Goal: Information Seeking & Learning: Learn about a topic

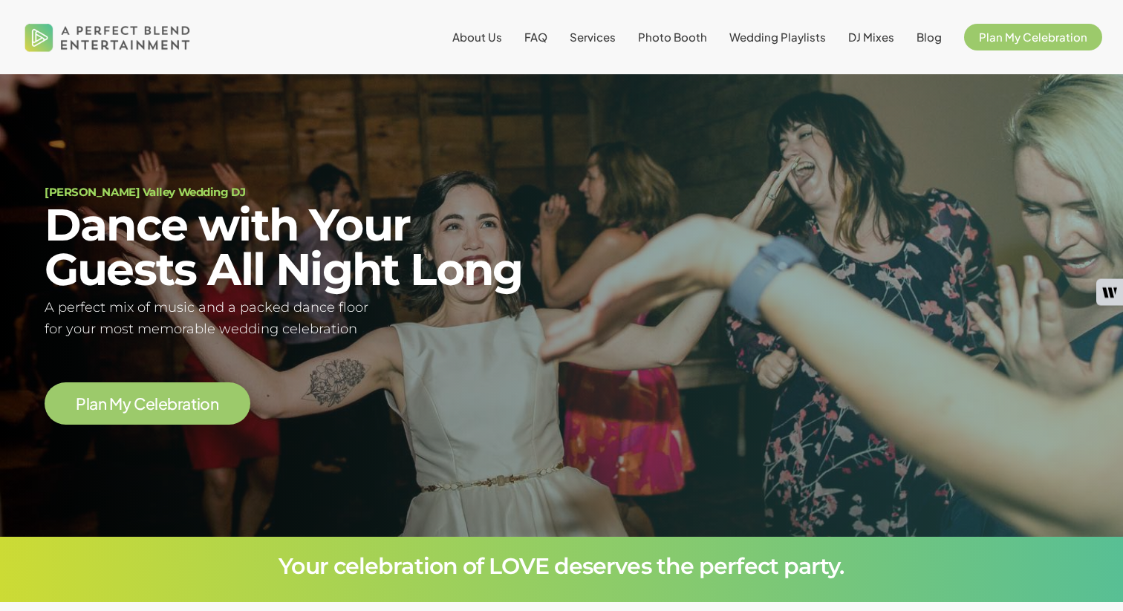
scroll to position [85, 0]
click at [607, 36] on span "Services" at bounding box center [593, 37] width 46 height 14
click at [558, 37] on li "FAQ" at bounding box center [535, 37] width 45 height 74
click at [546, 39] on span "FAQ" at bounding box center [535, 37] width 23 height 14
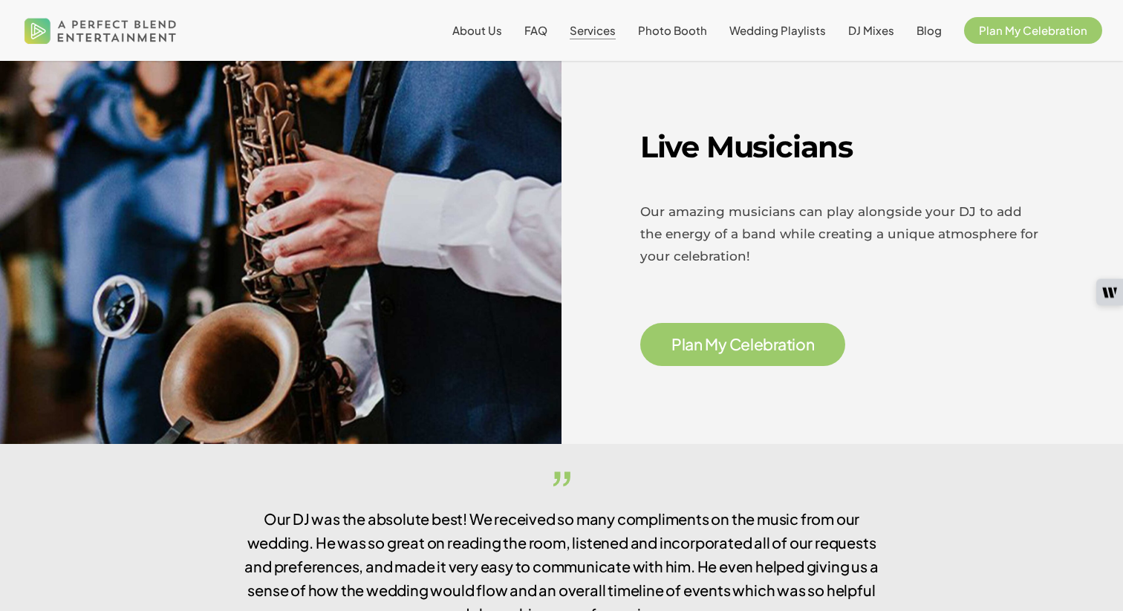
scroll to position [2167, 0]
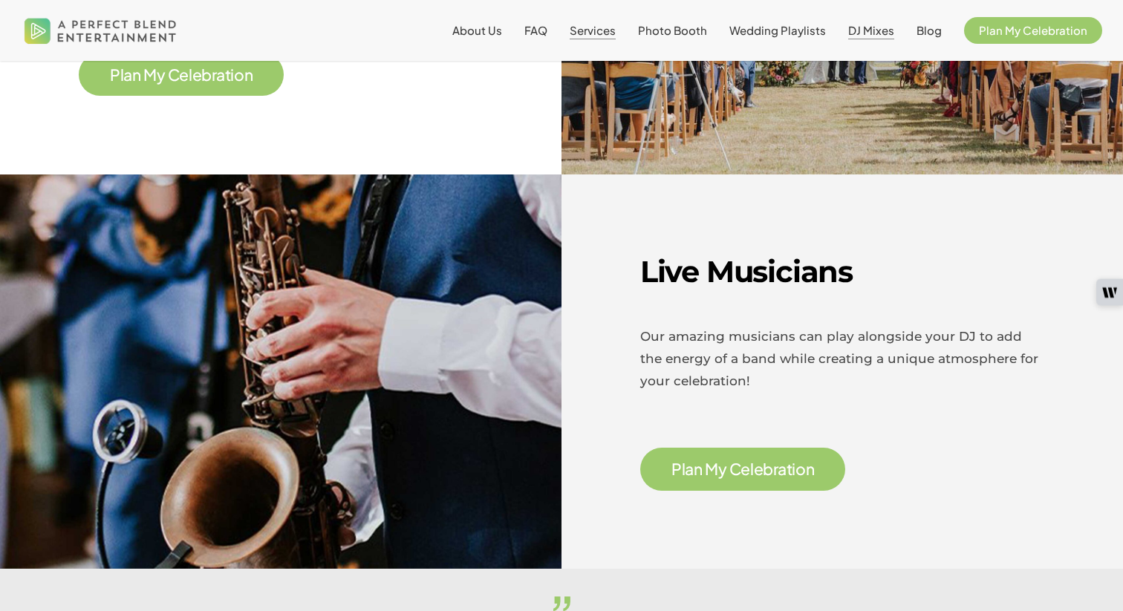
click at [854, 31] on span "DJ Mixes" at bounding box center [871, 30] width 46 height 14
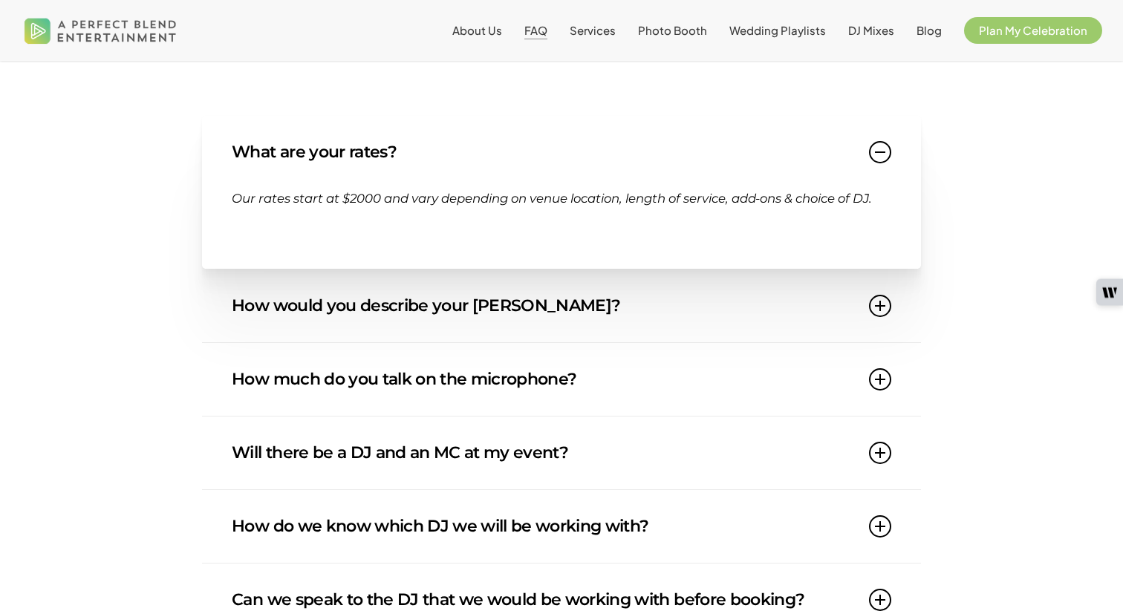
scroll to position [222, 0]
click at [364, 304] on link "How would you describe your DJ style?" at bounding box center [561, 305] width 659 height 73
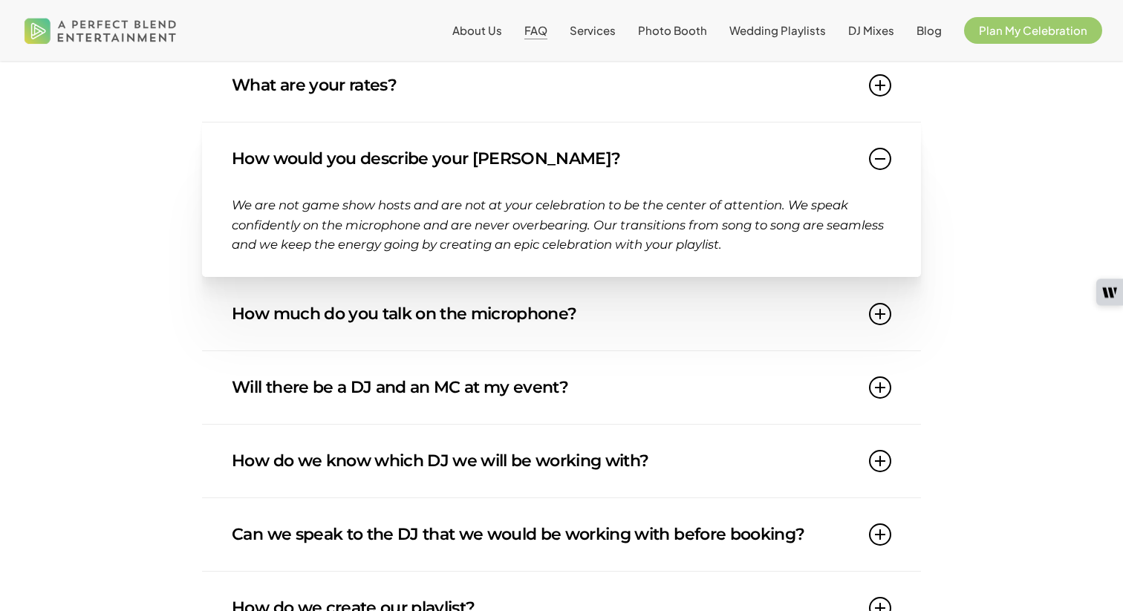
scroll to position [290, 0]
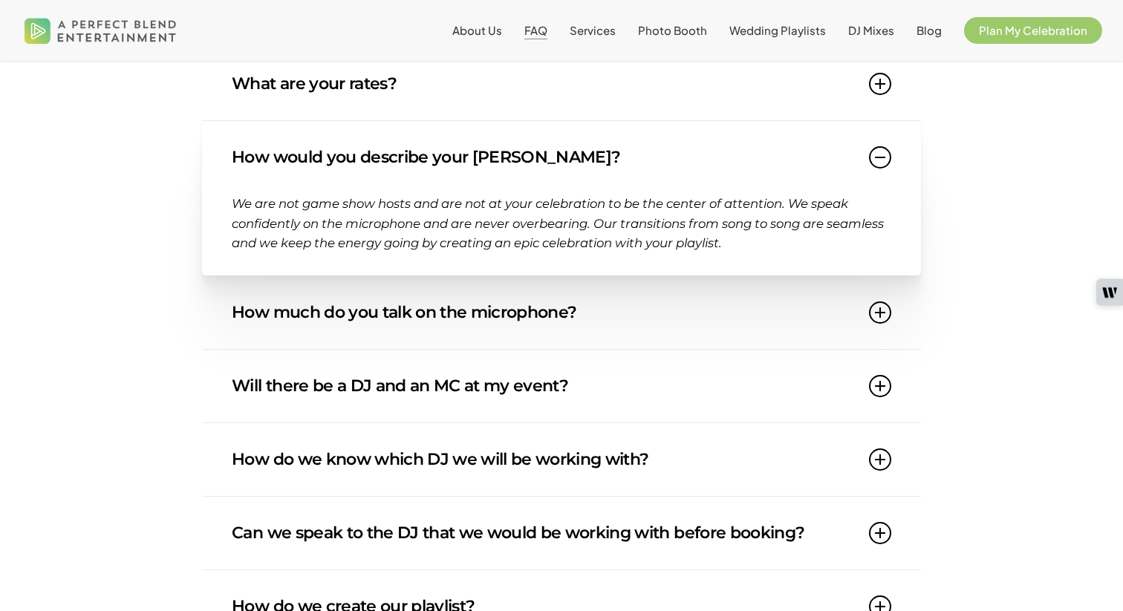
click at [361, 320] on link "How much do you talk on the microphone?" at bounding box center [561, 312] width 659 height 73
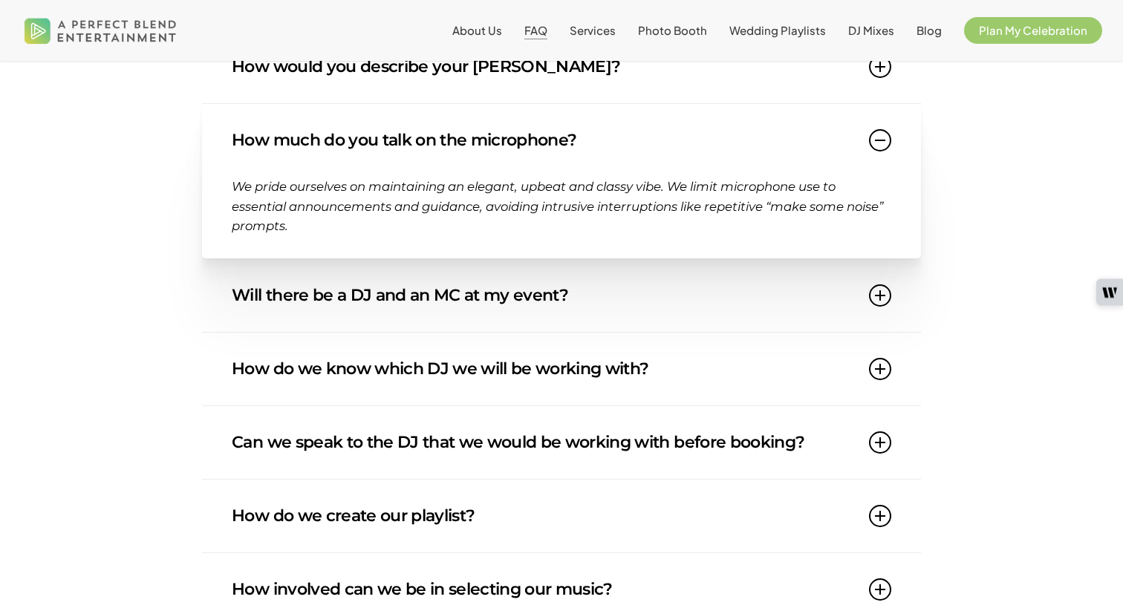
scroll to position [385, 0]
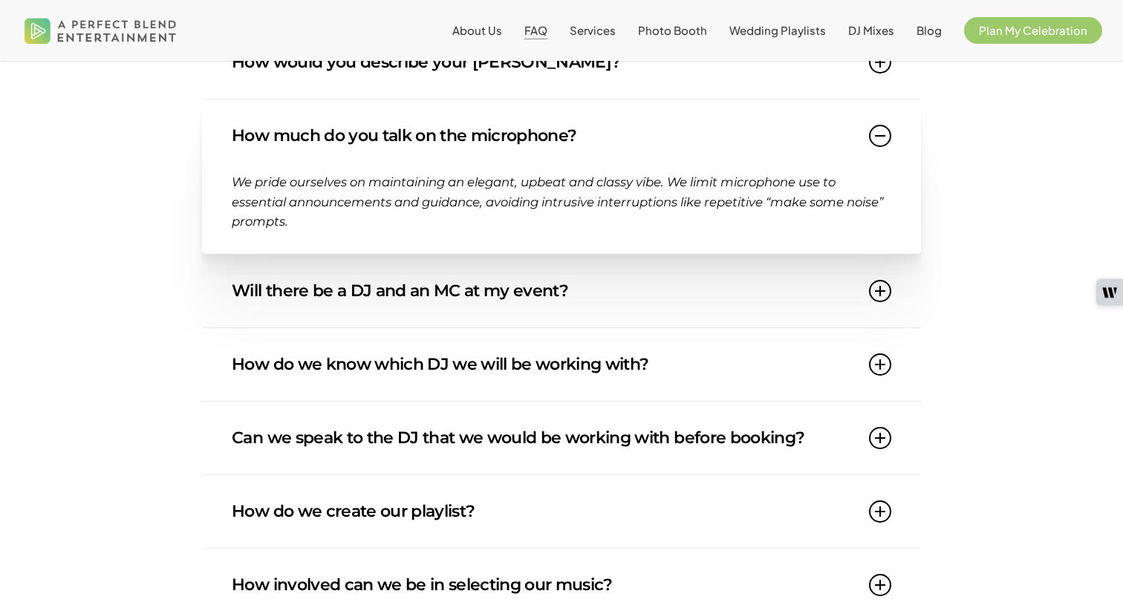
click at [359, 301] on link "Will there be a DJ and an MC at my event?" at bounding box center [561, 291] width 659 height 73
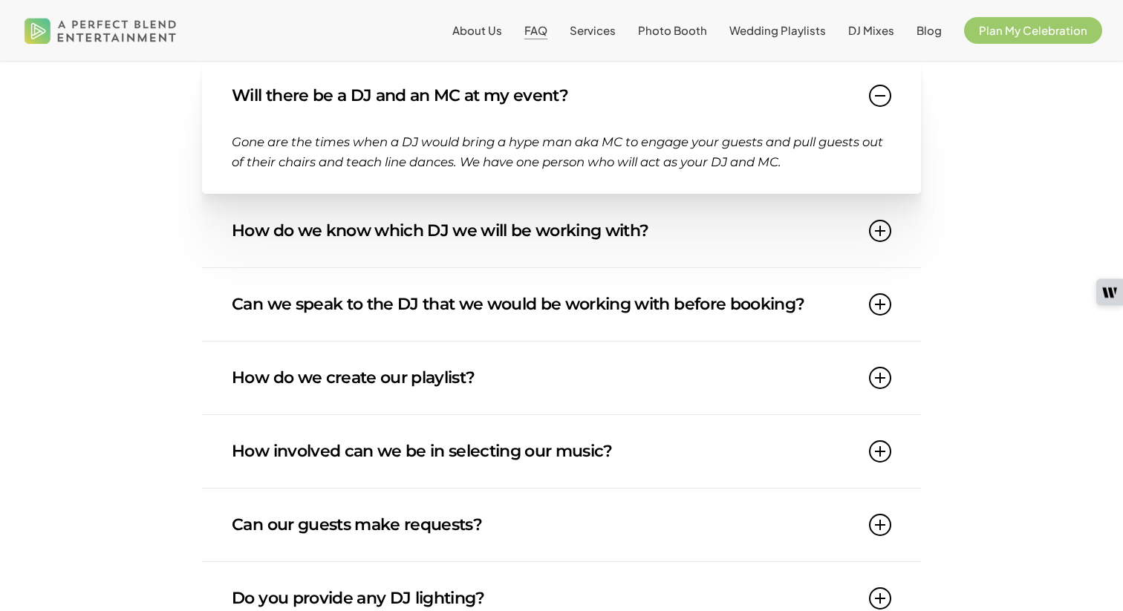
scroll to position [555, 0]
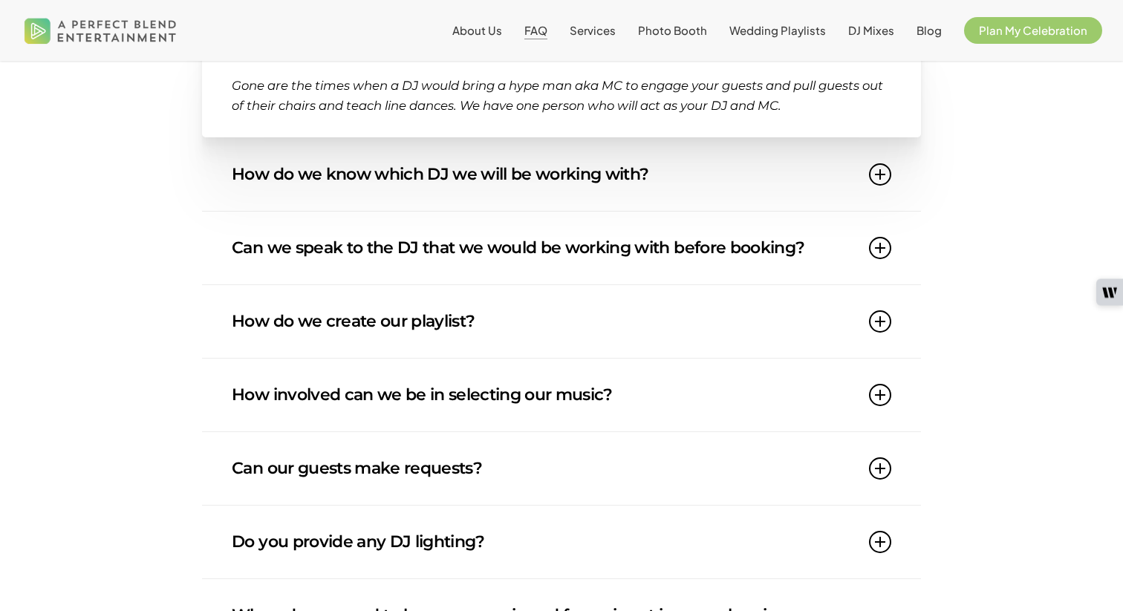
click at [359, 301] on link "How do we create our playlist?" at bounding box center [561, 321] width 659 height 73
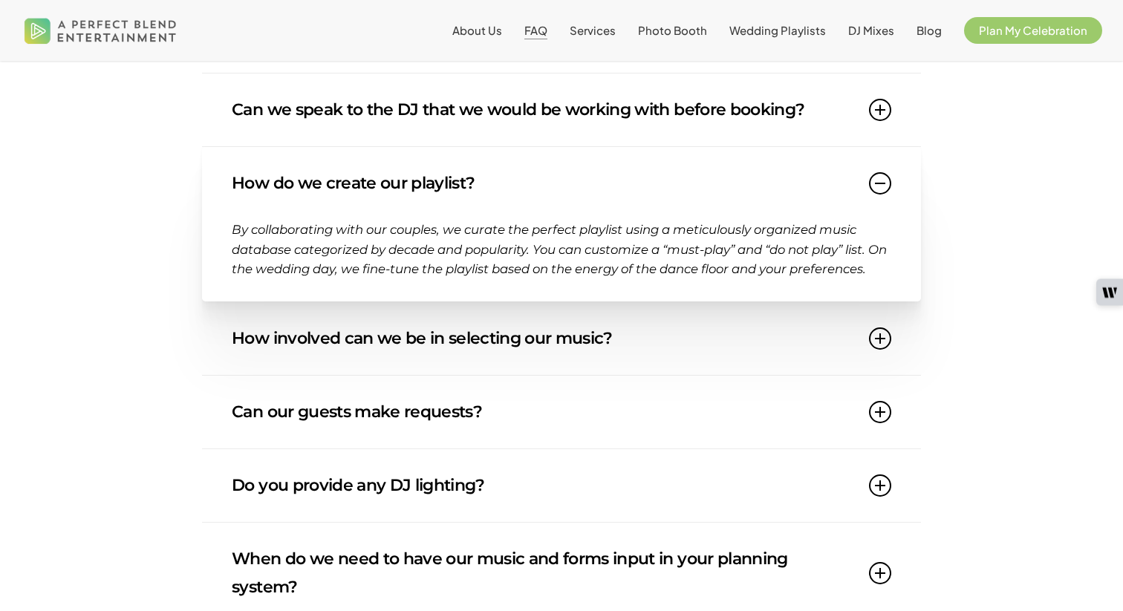
scroll to position [633, 0]
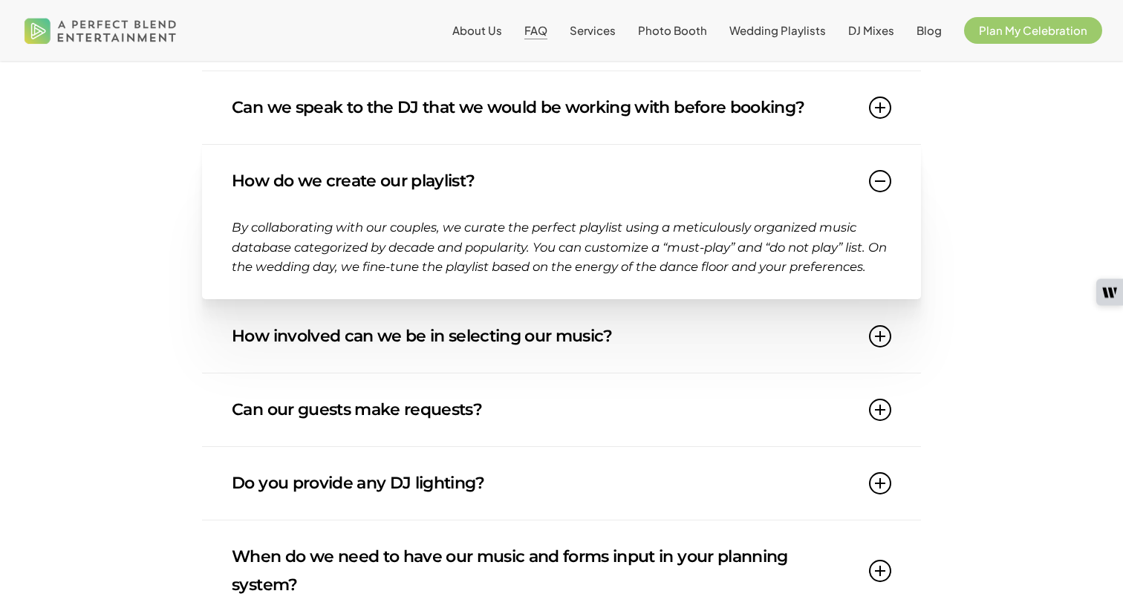
click at [353, 345] on link "How involved can we be in selecting our music?" at bounding box center [561, 336] width 659 height 73
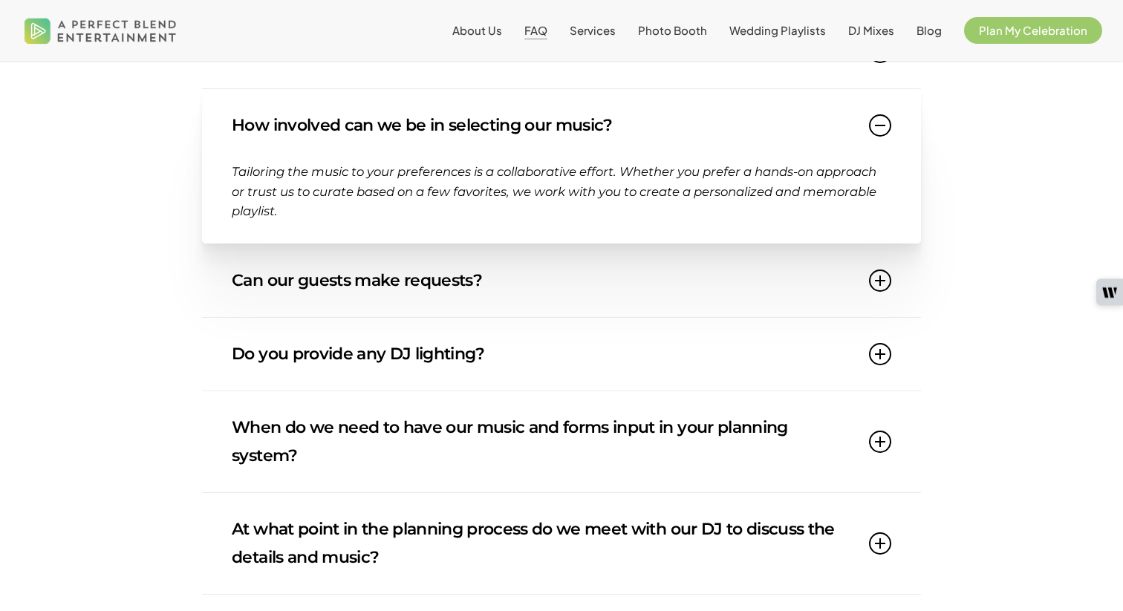
scroll to position [778, 0]
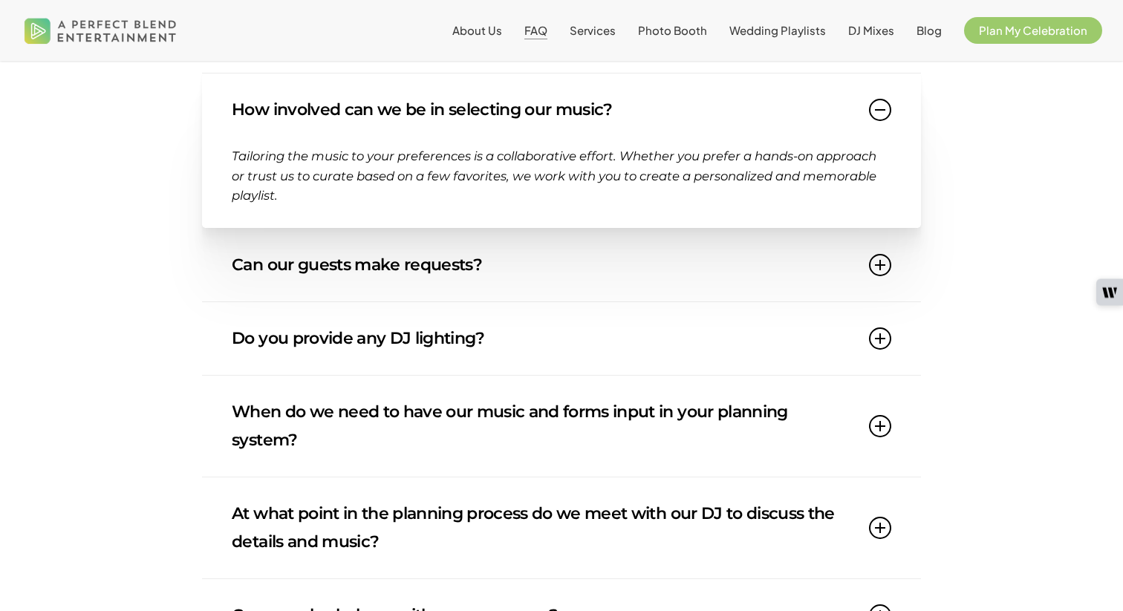
click at [359, 276] on link "Can our guests make requests?" at bounding box center [561, 265] width 659 height 73
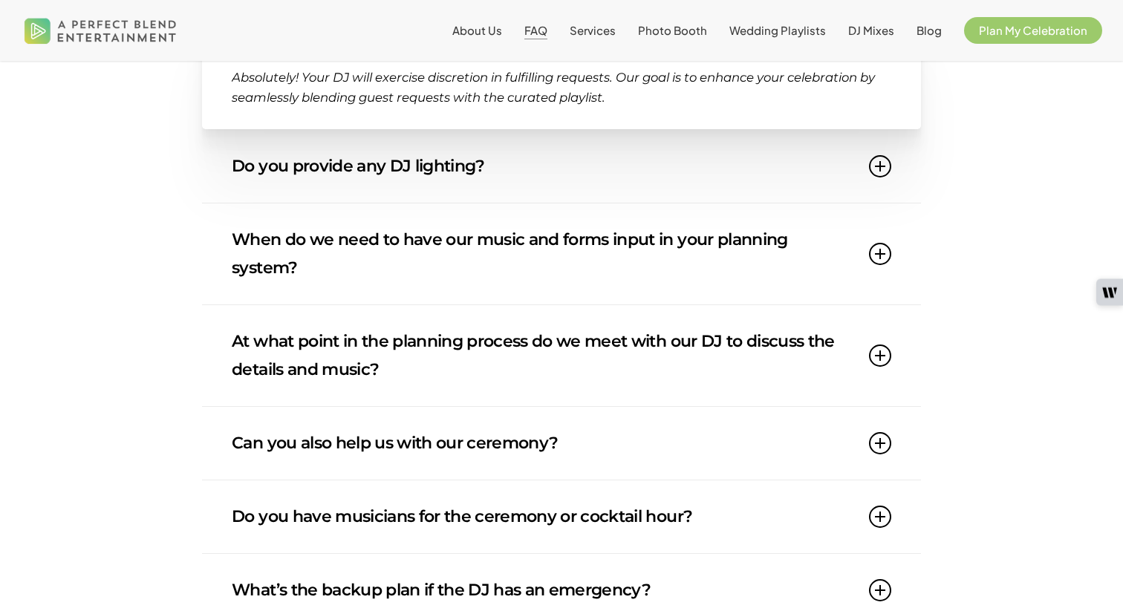
scroll to position [930, 0]
click at [367, 263] on link "When do we need to have our music and forms input in your planning system?" at bounding box center [561, 254] width 659 height 101
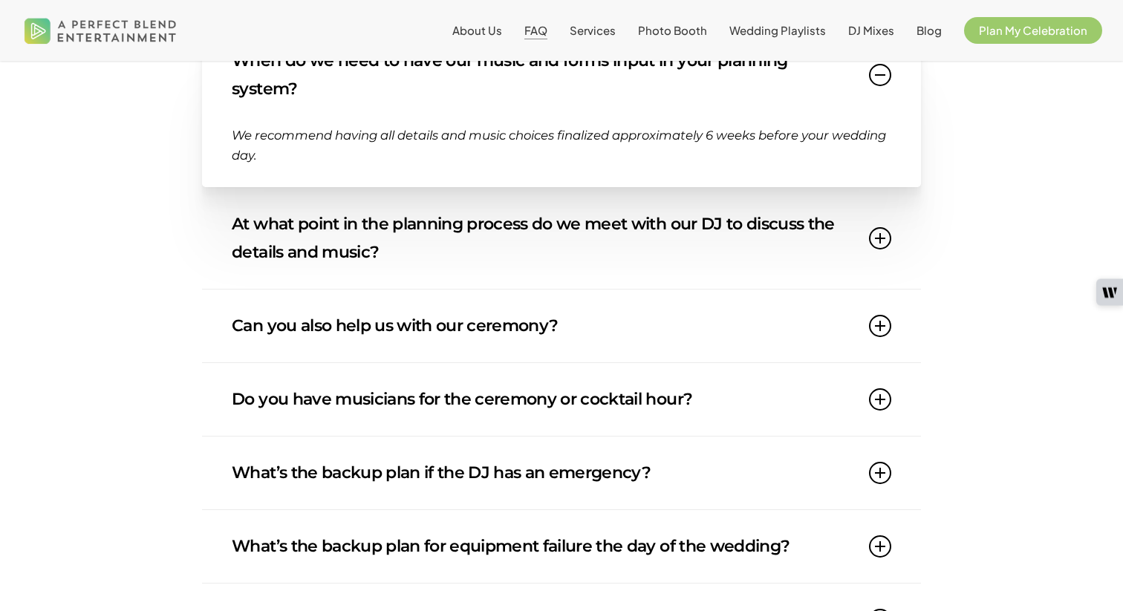
scroll to position [1051, 0]
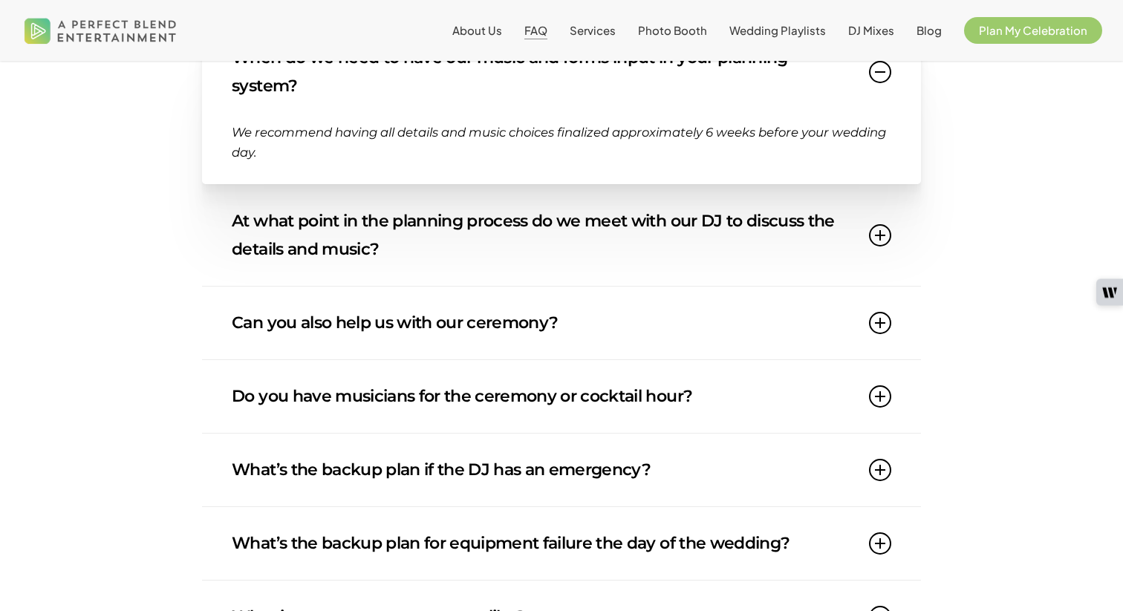
click at [382, 215] on link "At what point in the planning process do we meet with our DJ to discuss the det…" at bounding box center [561, 235] width 659 height 101
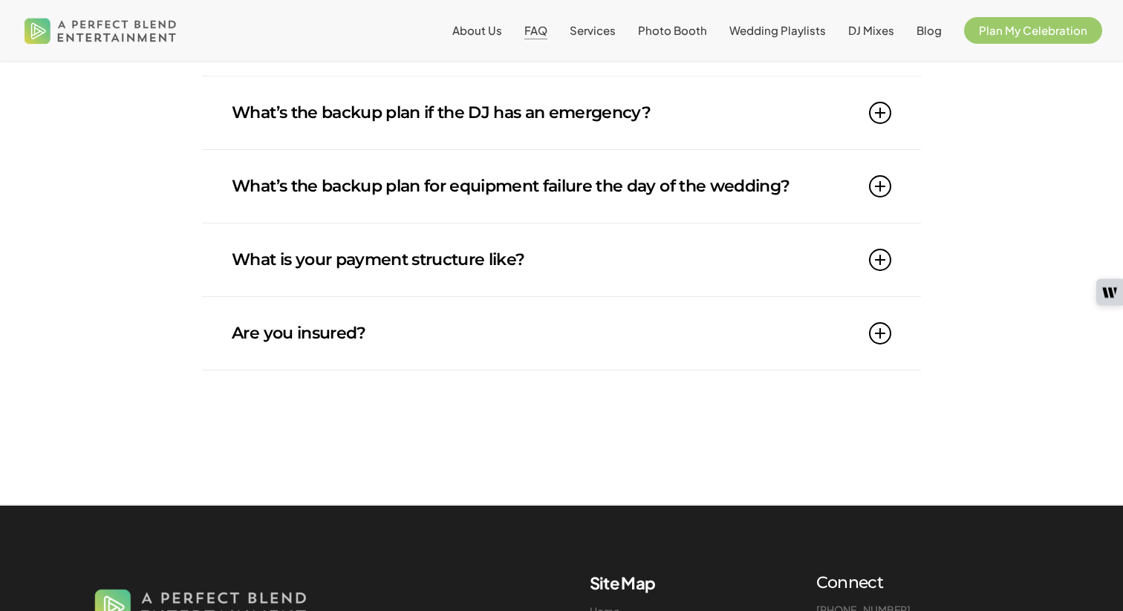
scroll to position [1476, 0]
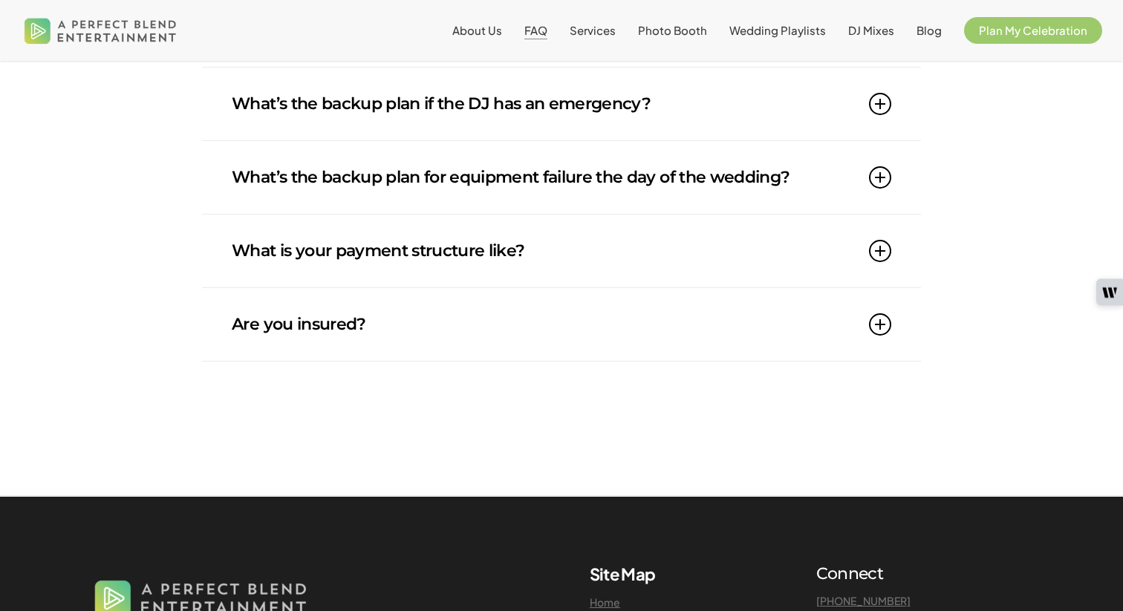
click at [385, 235] on link "What is your payment structure like?" at bounding box center [561, 251] width 659 height 73
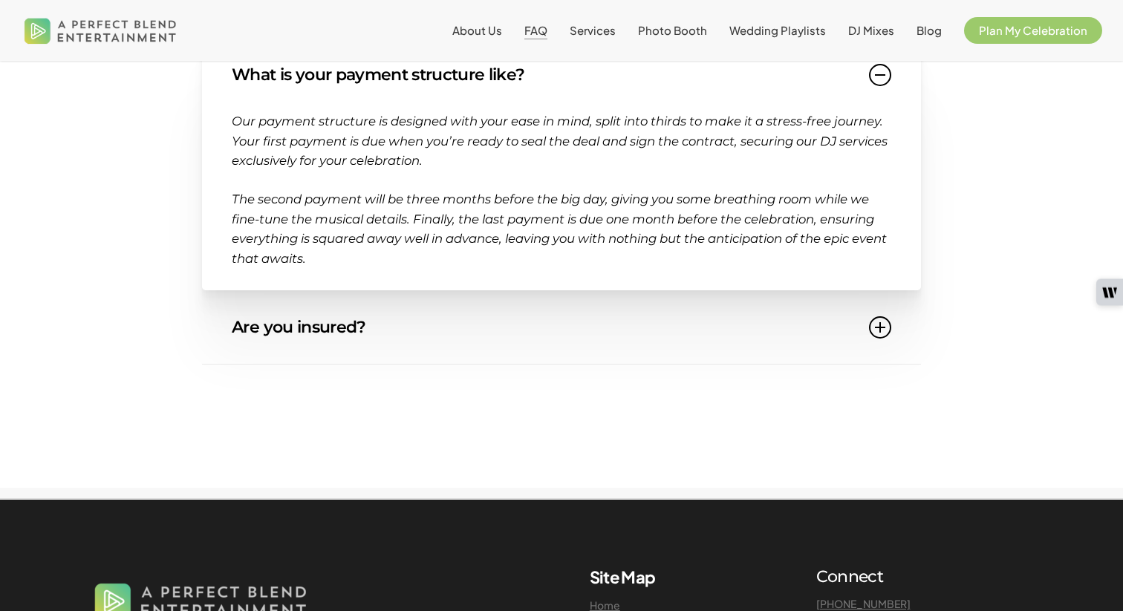
scroll to position [1540, 0]
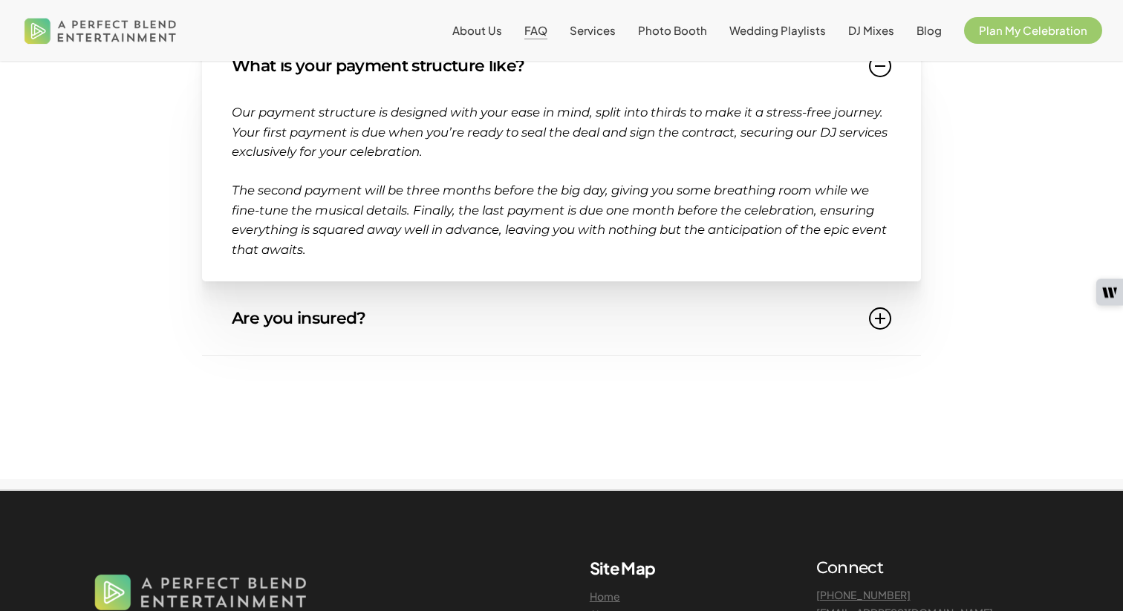
click at [359, 290] on link "Are you insured?" at bounding box center [561, 318] width 659 height 73
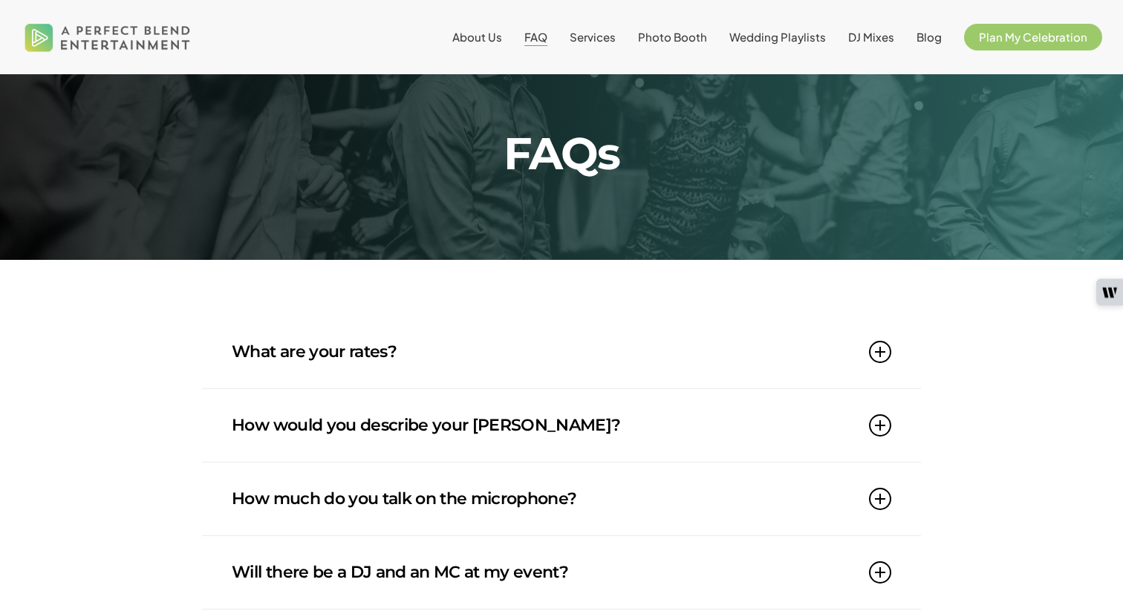
scroll to position [0, 0]
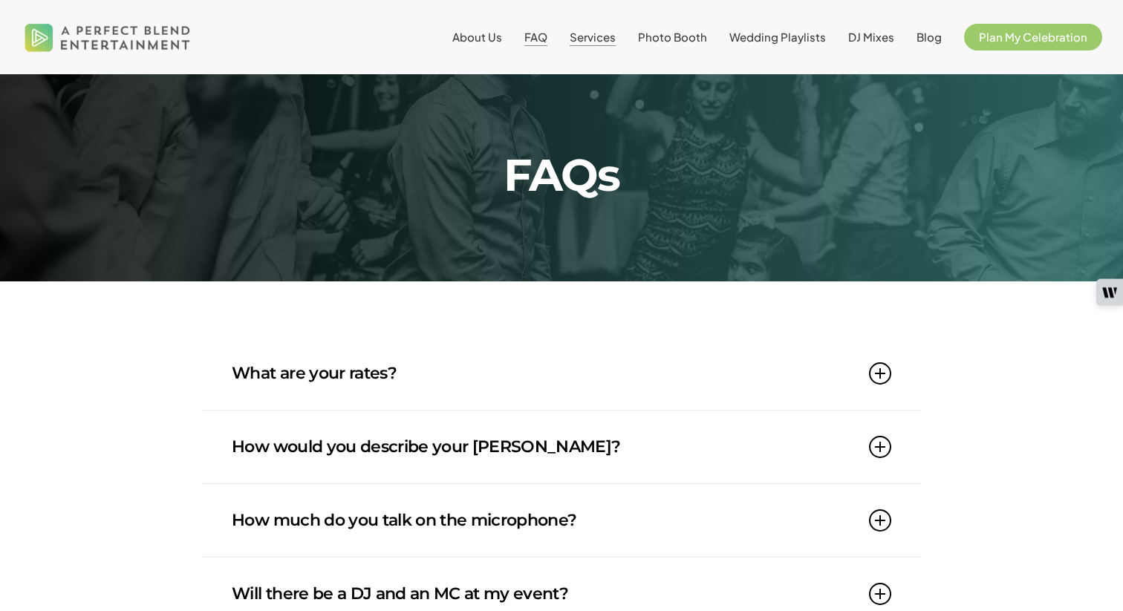
click at [593, 39] on span "Services" at bounding box center [593, 37] width 46 height 14
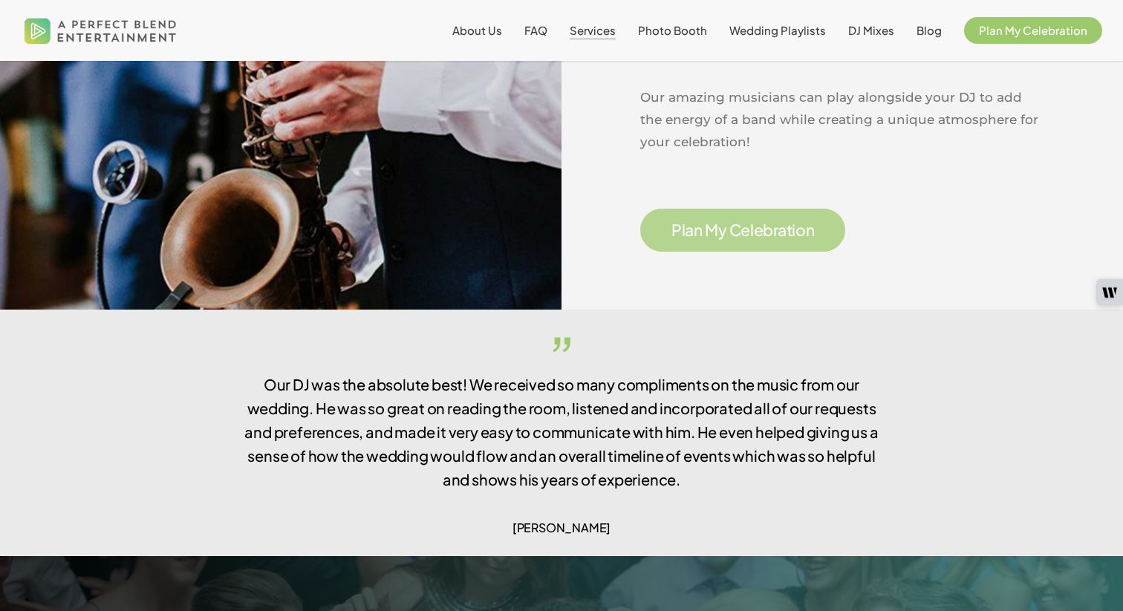
scroll to position [2443, 0]
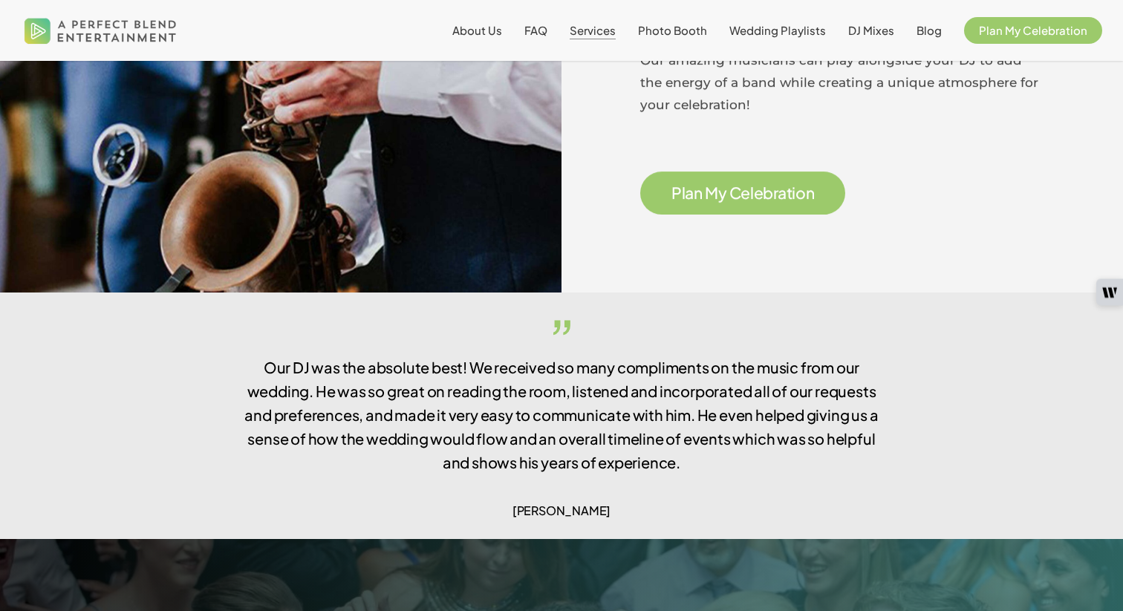
click at [695, 149] on div "Live Musicians Our amazing musicians can play alongside your DJ to add the ener…" at bounding box center [842, 96] width 404 height 238
click at [701, 185] on span "n" at bounding box center [698, 193] width 9 height 16
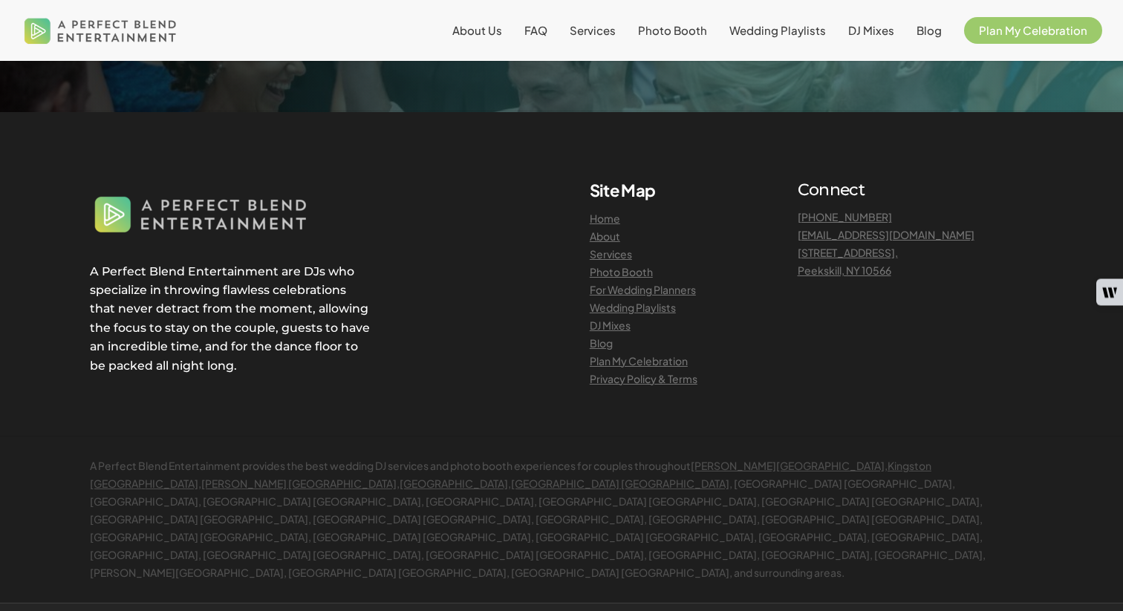
scroll to position [1691, 0]
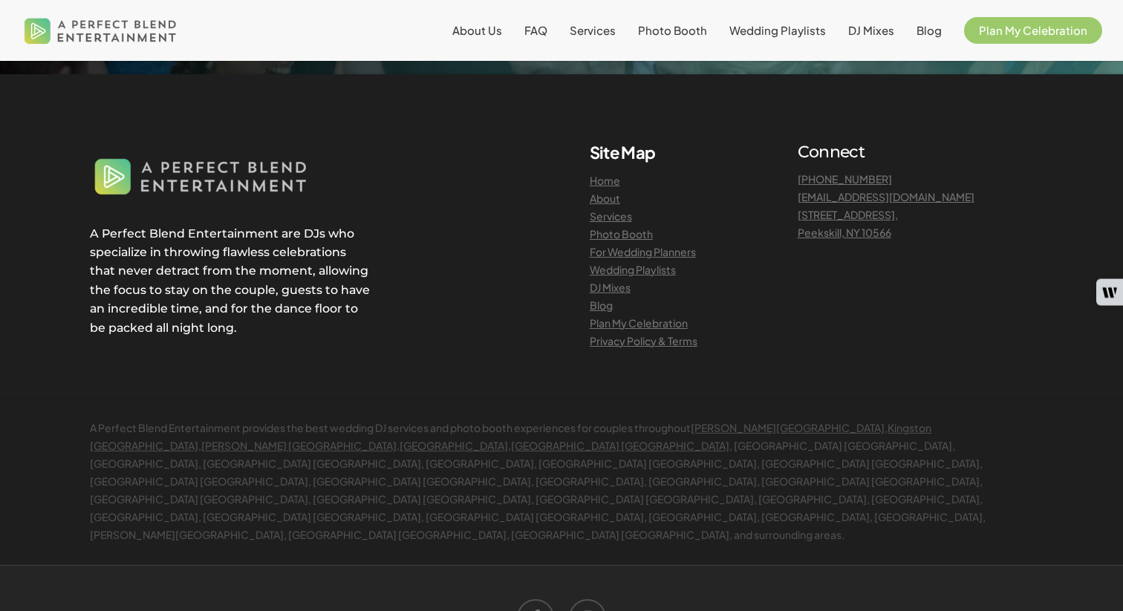
click at [630, 270] on link "Wedding Playlists" at bounding box center [633, 269] width 86 height 13
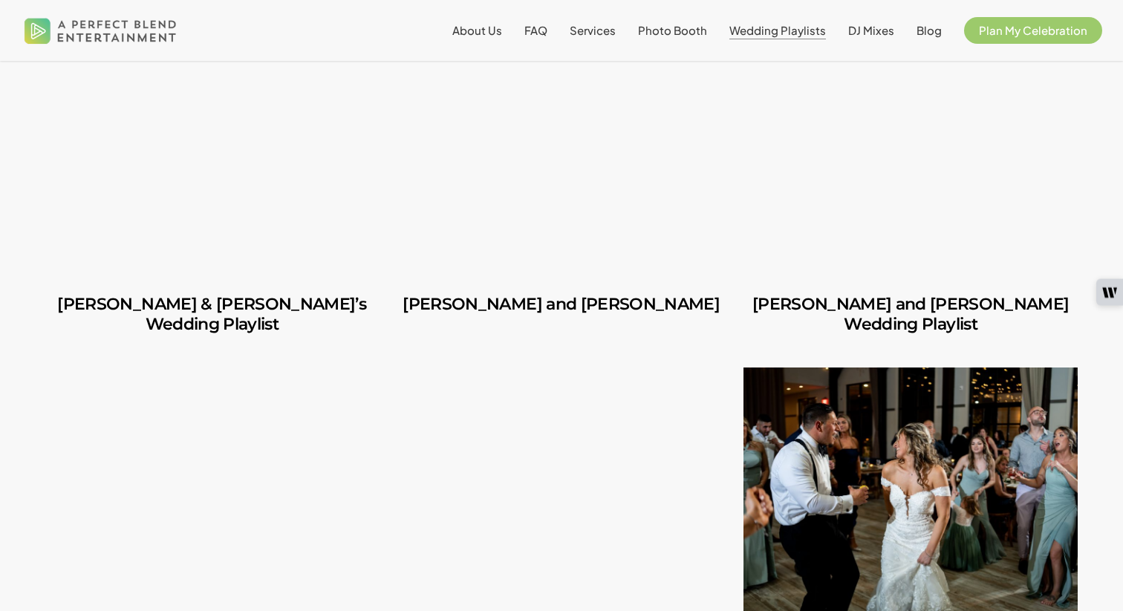
scroll to position [642, 0]
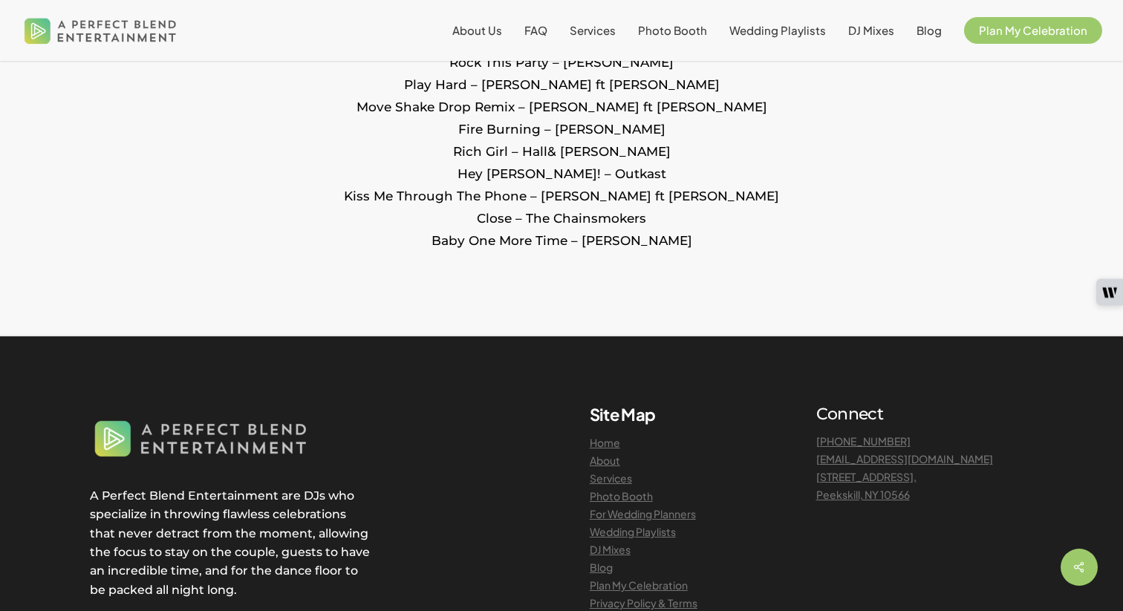
scroll to position [3552, 0]
